Goal: Obtain resource: Download file/media

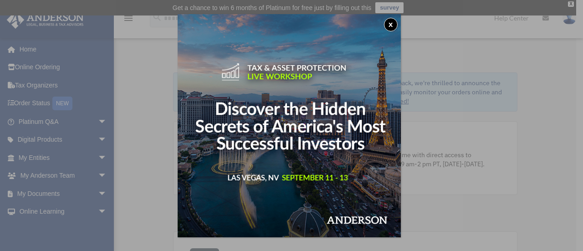
click at [141, 129] on div "x" at bounding box center [291, 125] width 583 height 251
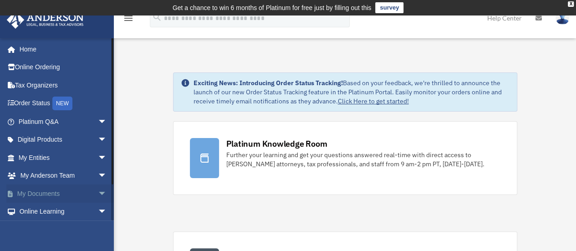
click at [47, 194] on link "My Documents arrow_drop_down" at bounding box center [63, 194] width 114 height 18
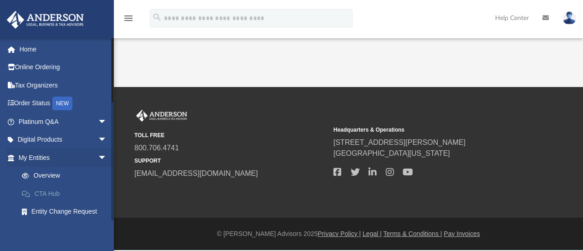
drag, startPoint x: 0, startPoint y: 0, endPoint x: 97, endPoint y: 193, distance: 215.6
click at [97, 193] on div "[EMAIL_ADDRESS][DOMAIN_NAME] Sign Out [EMAIL_ADDRESS][DOMAIN_NAME] Home Online …" at bounding box center [57, 163] width 114 height 251
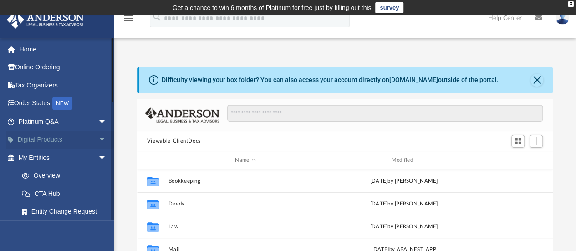
scroll to position [200, 409]
click at [98, 139] on span "arrow_drop_down" at bounding box center [107, 140] width 18 height 19
click at [98, 140] on span "arrow_drop_up" at bounding box center [107, 140] width 18 height 19
click at [98, 160] on span "arrow_drop_down" at bounding box center [107, 158] width 18 height 19
click at [98, 175] on span "arrow_drop_down" at bounding box center [107, 176] width 18 height 19
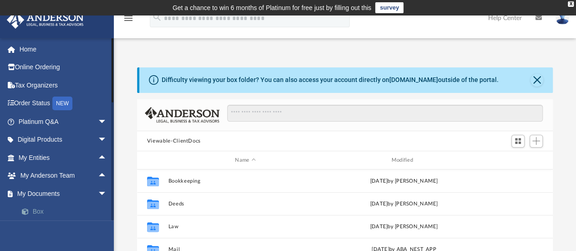
click at [30, 210] on span at bounding box center [30, 212] width 6 height 6
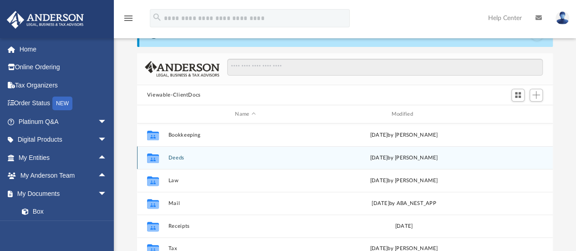
scroll to position [50, 0]
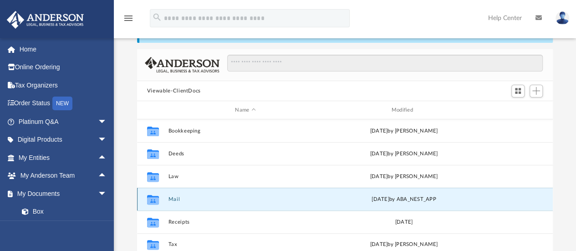
click at [168, 197] on button "Mail" at bounding box center [245, 199] width 154 height 6
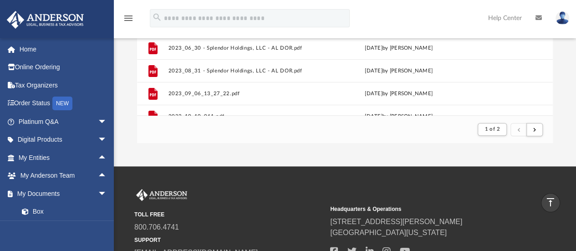
scroll to position [217, 0]
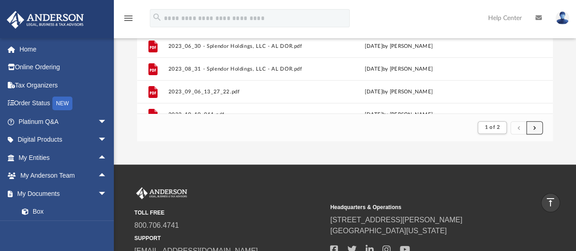
click at [534, 127] on span "submit" at bounding box center [535, 127] width 3 height 5
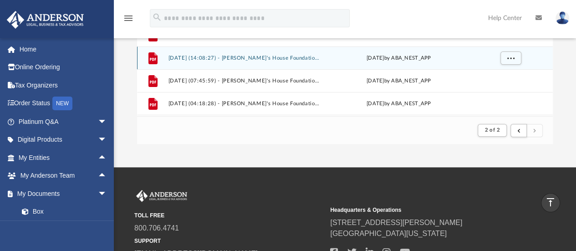
scroll to position [44, 0]
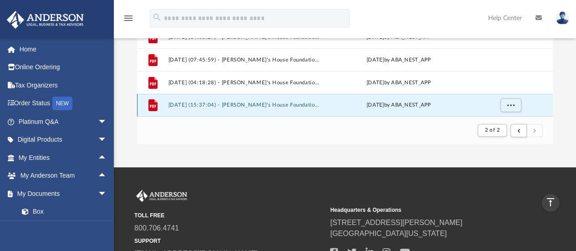
click at [251, 106] on button "[DATE] (15:37:04) - [PERSON_NAME]'s House Foundation - Mail from Sunoco Busines…" at bounding box center [243, 106] width 151 height 6
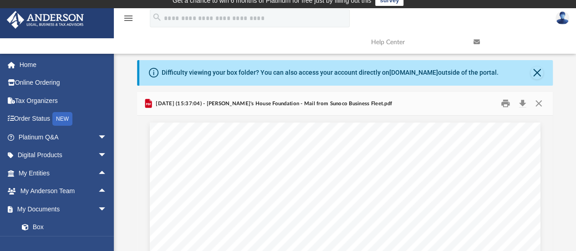
scroll to position [0, 0]
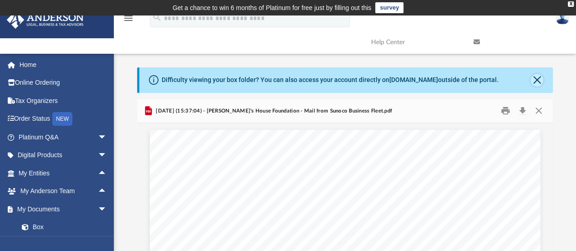
click at [537, 81] on button "Close" at bounding box center [537, 80] width 13 height 13
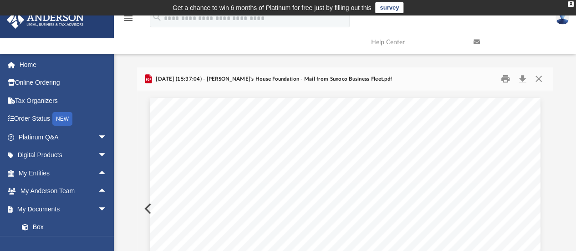
click at [144, 207] on button "Preview" at bounding box center [147, 209] width 20 height 26
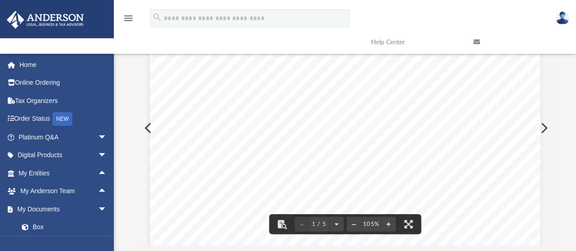
scroll to position [36, 0]
click at [339, 226] on button "File preview" at bounding box center [336, 224] width 15 height 20
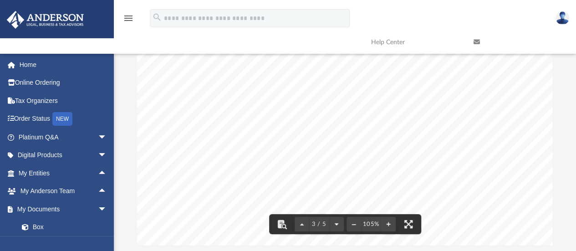
click at [339, 226] on button "File preview" at bounding box center [336, 224] width 15 height 20
click at [339, 226] on div "5 / 5" at bounding box center [319, 224] width 49 height 15
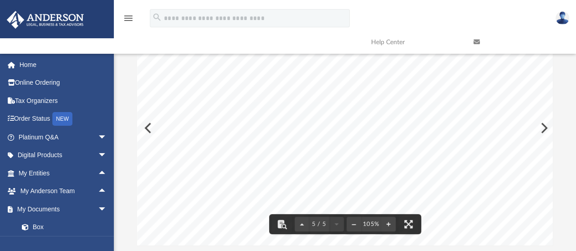
scroll to position [0, 0]
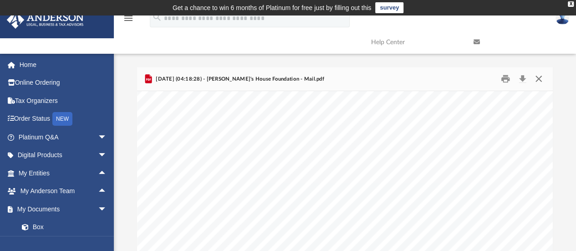
click at [538, 79] on button "Close" at bounding box center [539, 79] width 16 height 14
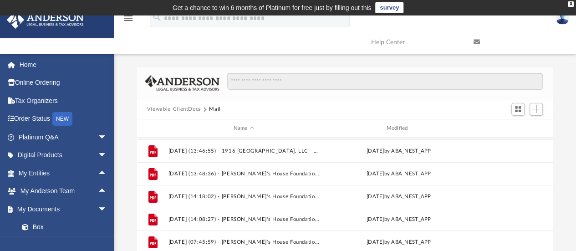
scroll to position [161, 0]
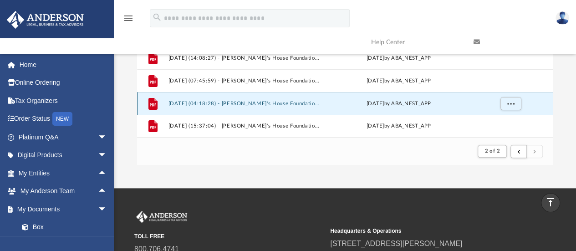
click at [210, 103] on button "[DATE] (04:18:28) - [PERSON_NAME]'s House Foundation - Mail.pdf" at bounding box center [243, 104] width 151 height 6
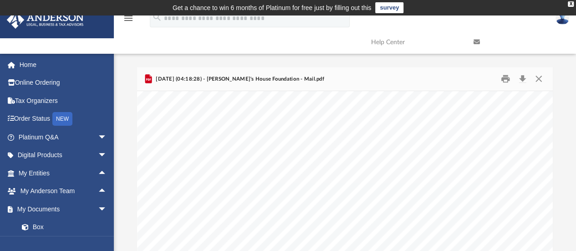
scroll to position [578, 0]
click at [542, 78] on button "Close" at bounding box center [539, 79] width 16 height 14
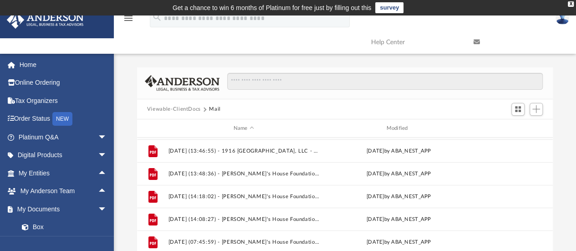
scroll to position [139, 0]
